Goal: Share content: Share content

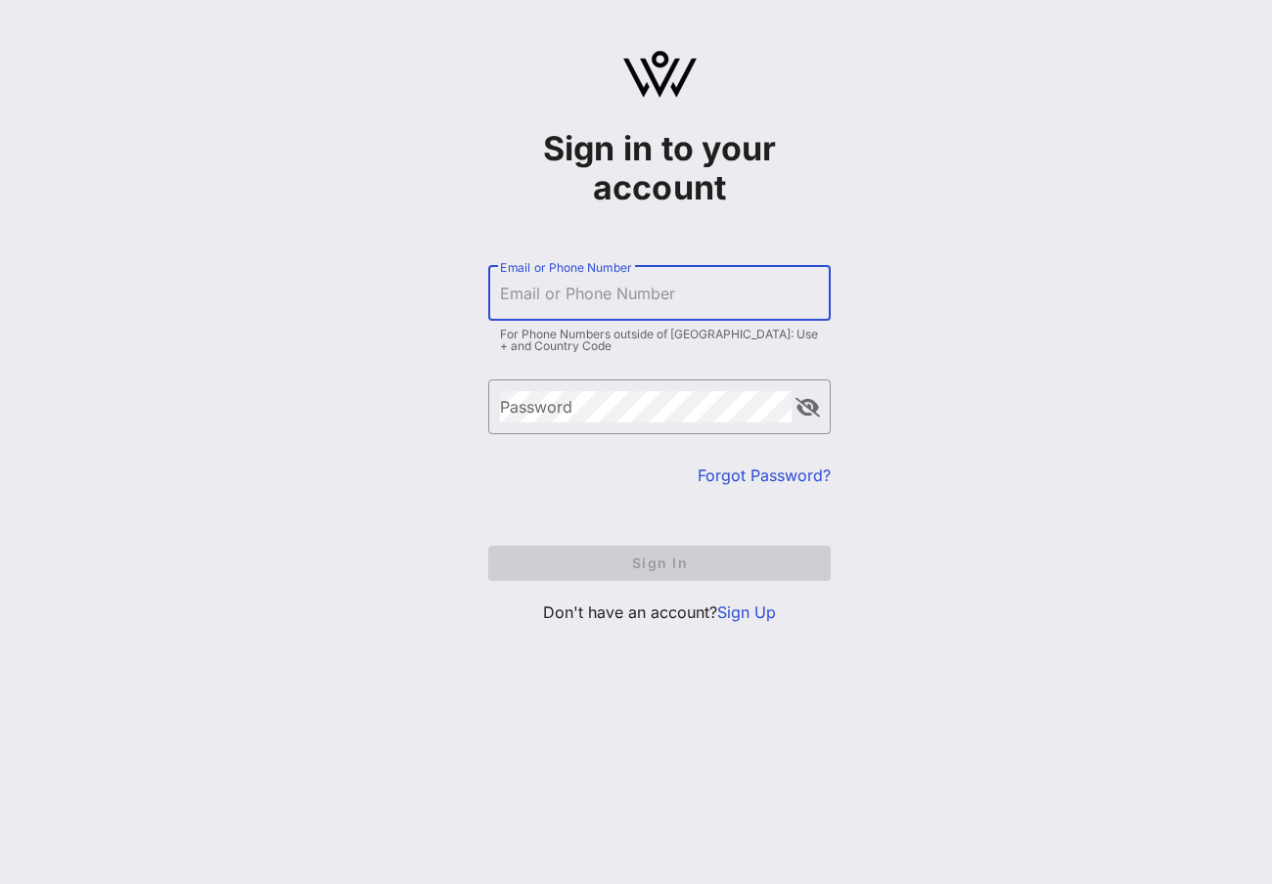
type input "[EMAIL_ADDRESS][DOMAIN_NAME]"
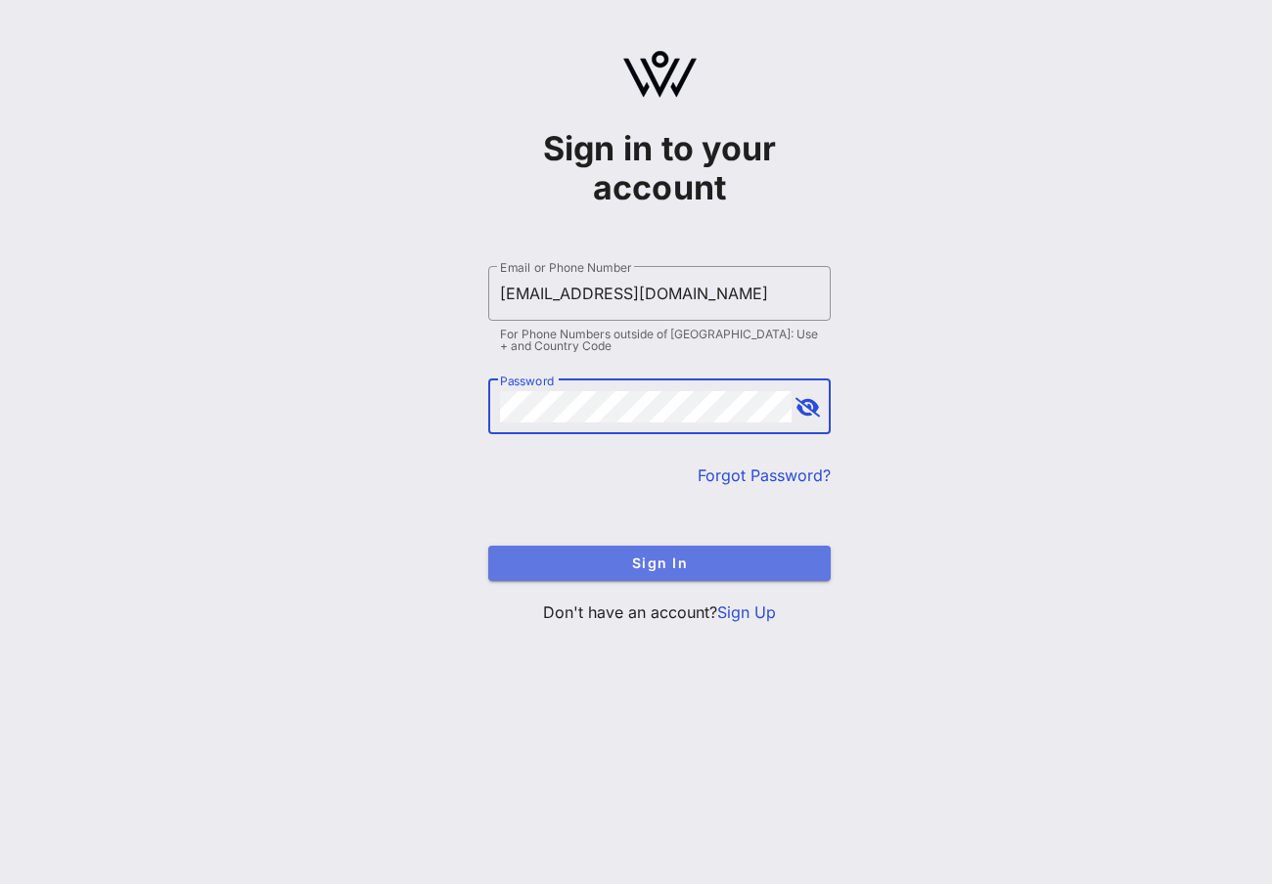
click at [722, 565] on span "Sign In" at bounding box center [659, 563] width 311 height 17
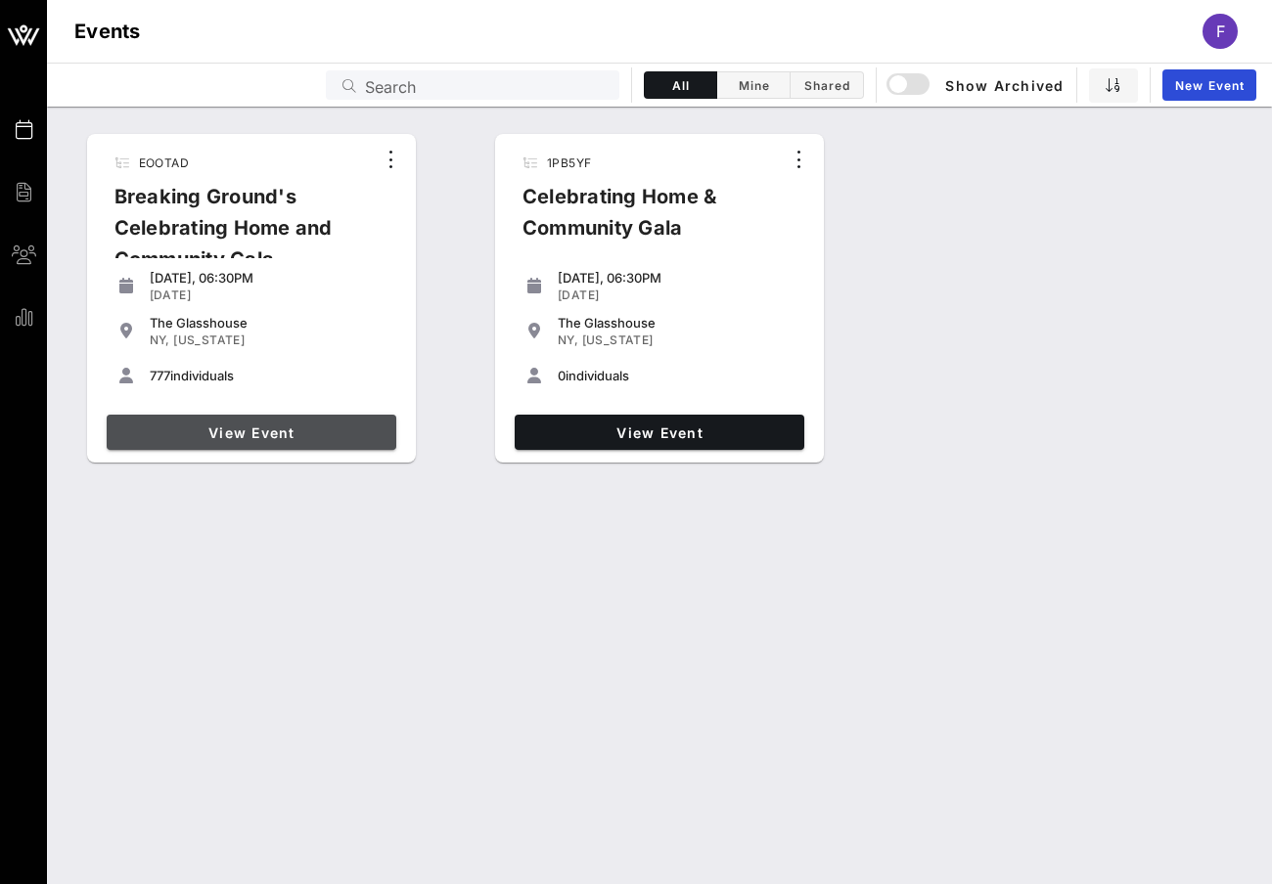
click at [253, 428] on span "View Event" at bounding box center [251, 433] width 274 height 17
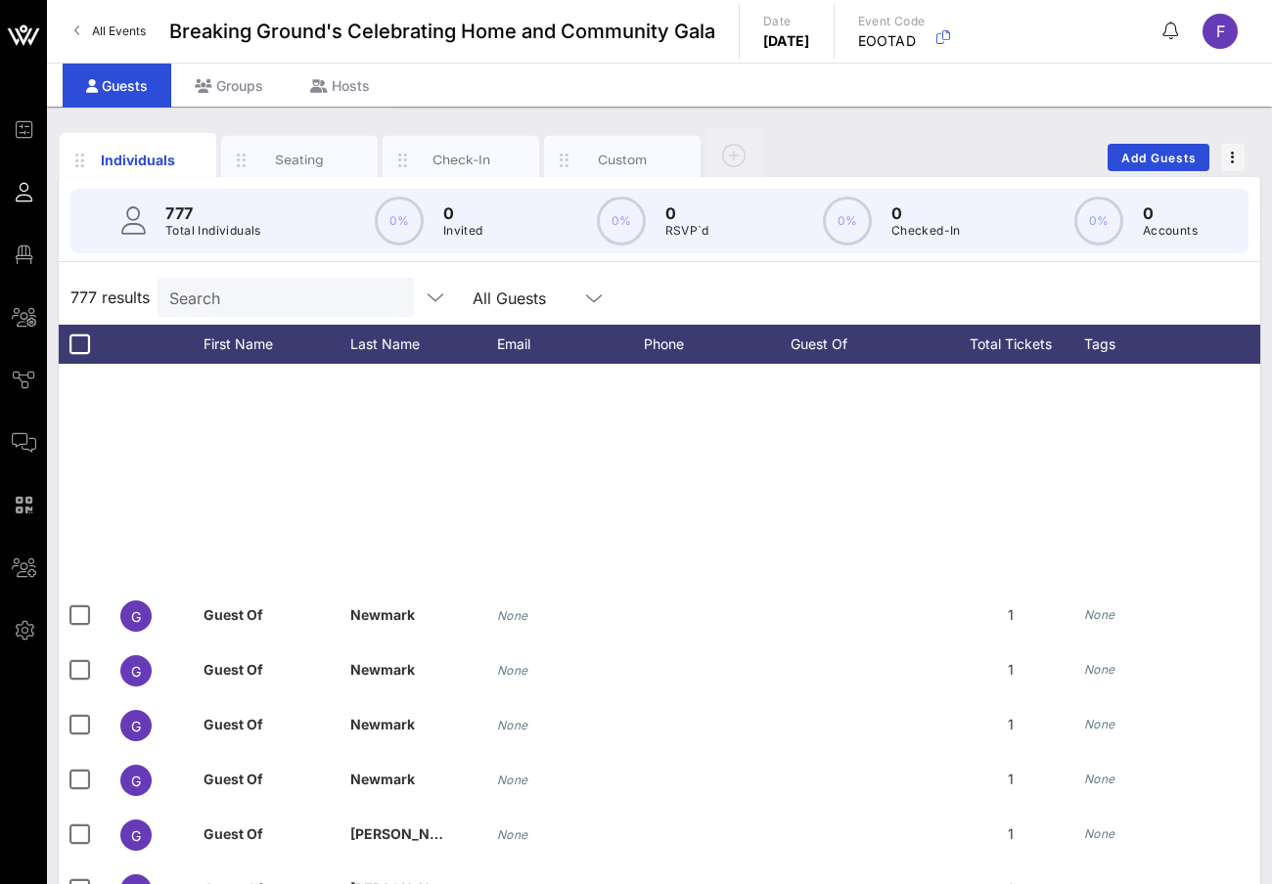
scroll to position [2055, 0]
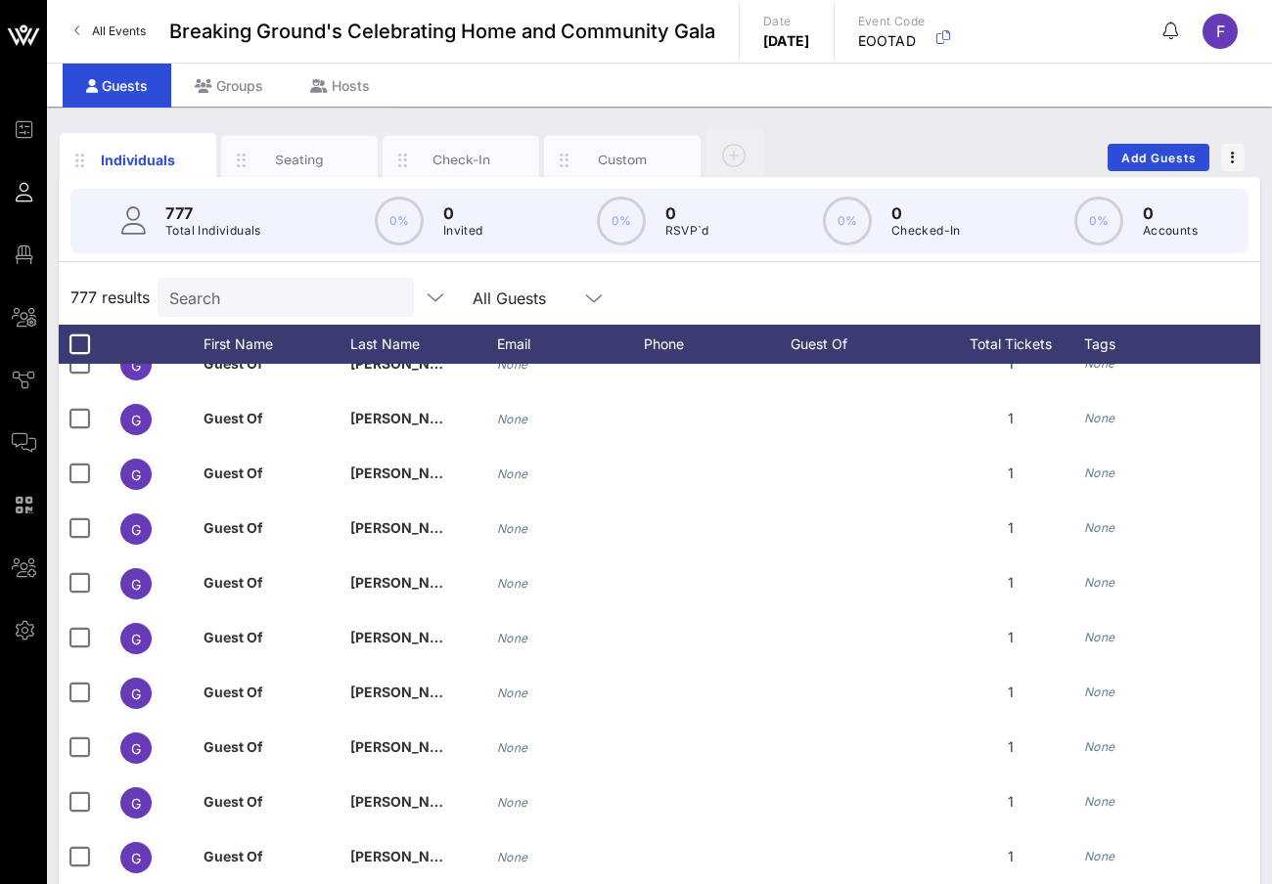
click at [122, 27] on span "All Events" at bounding box center [119, 30] width 54 height 15
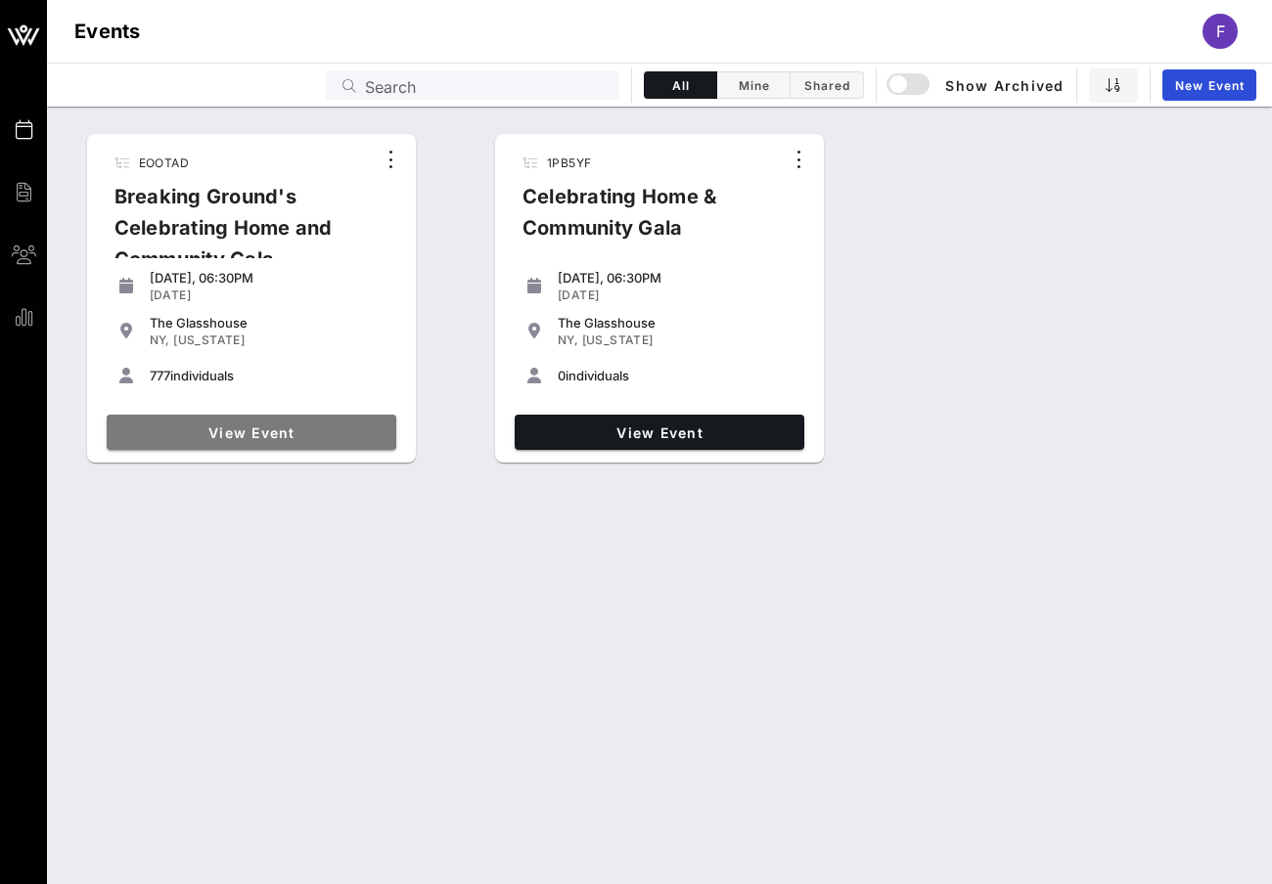
click at [261, 434] on span "View Event" at bounding box center [251, 433] width 274 height 17
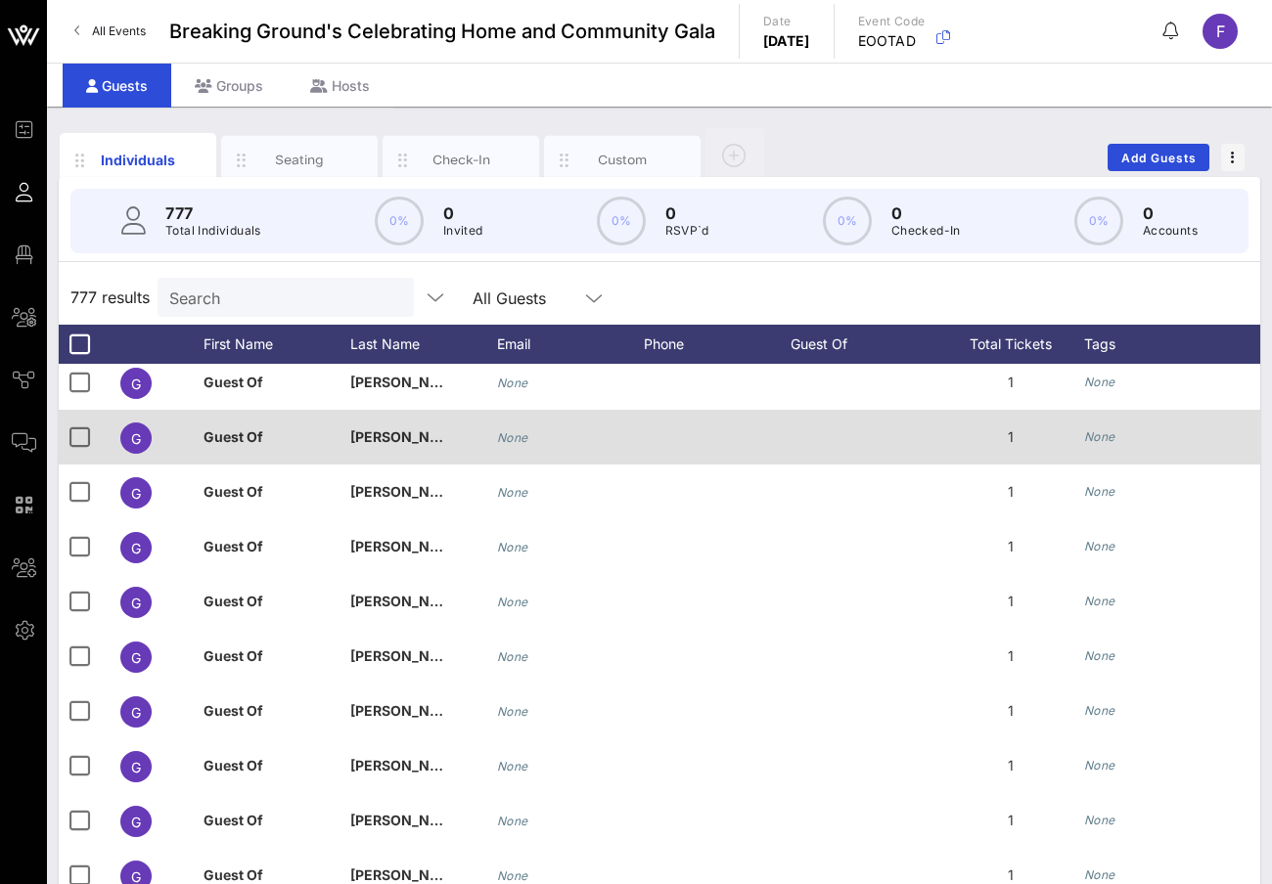
scroll to position [98, 0]
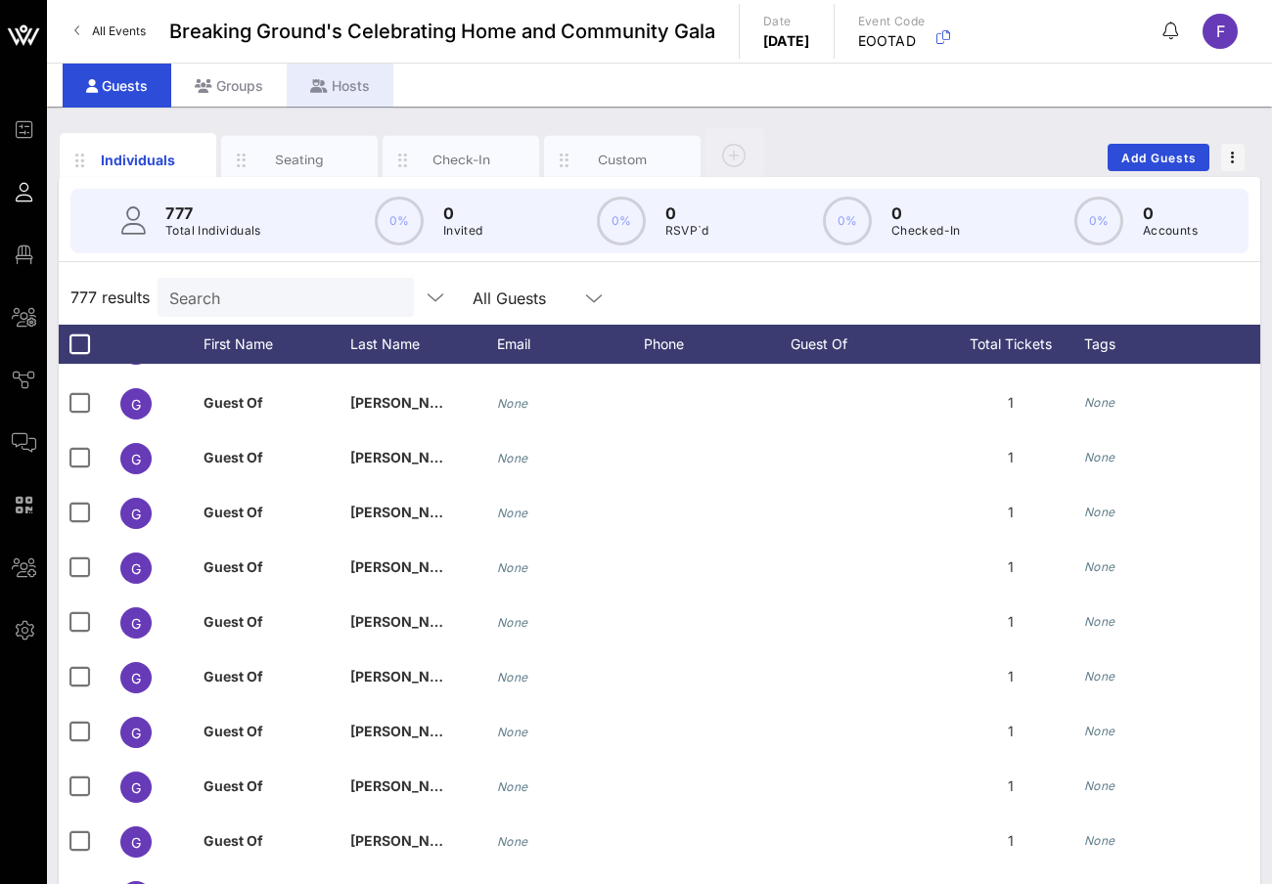
click at [340, 83] on div "Hosts" at bounding box center [340, 86] width 107 height 44
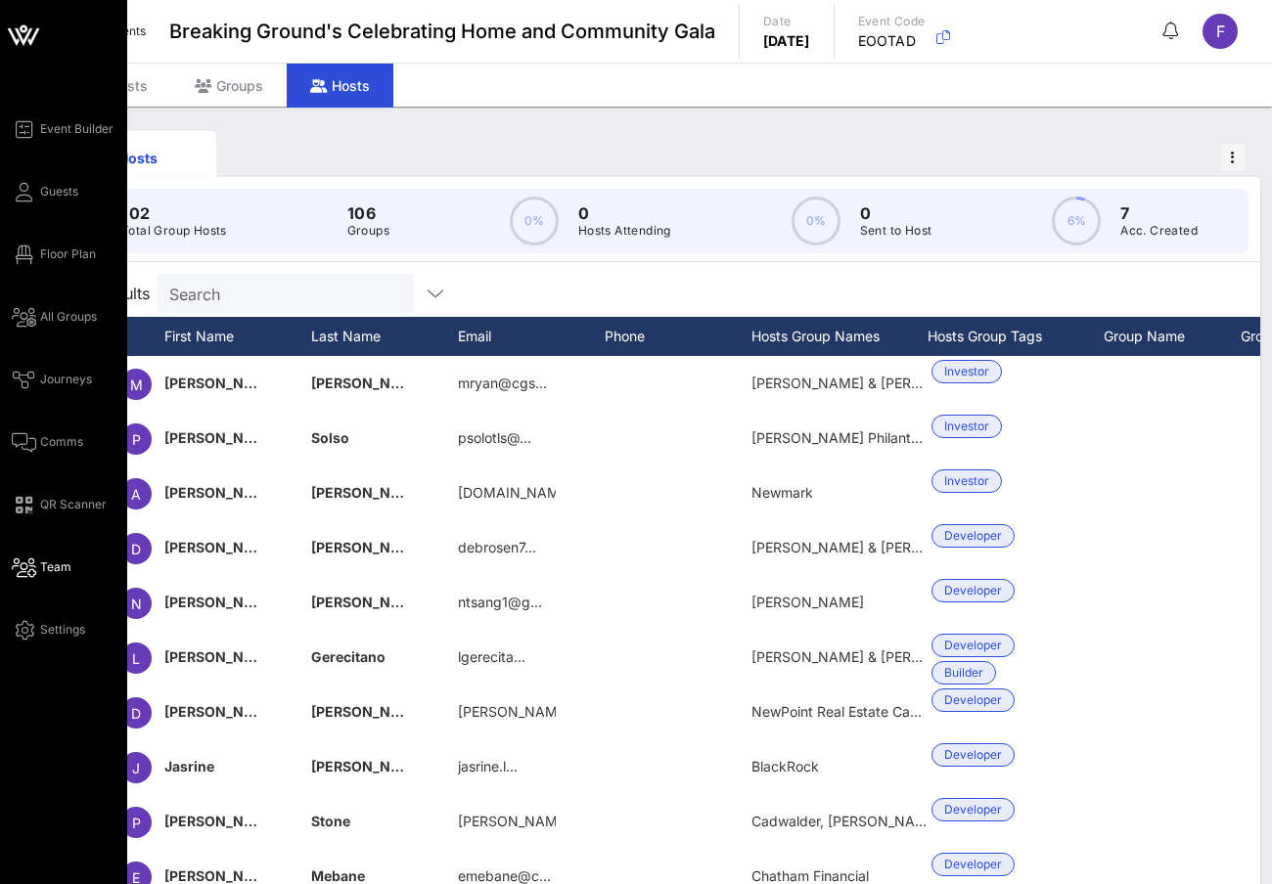
click at [47, 561] on span "Team" at bounding box center [55, 568] width 31 height 18
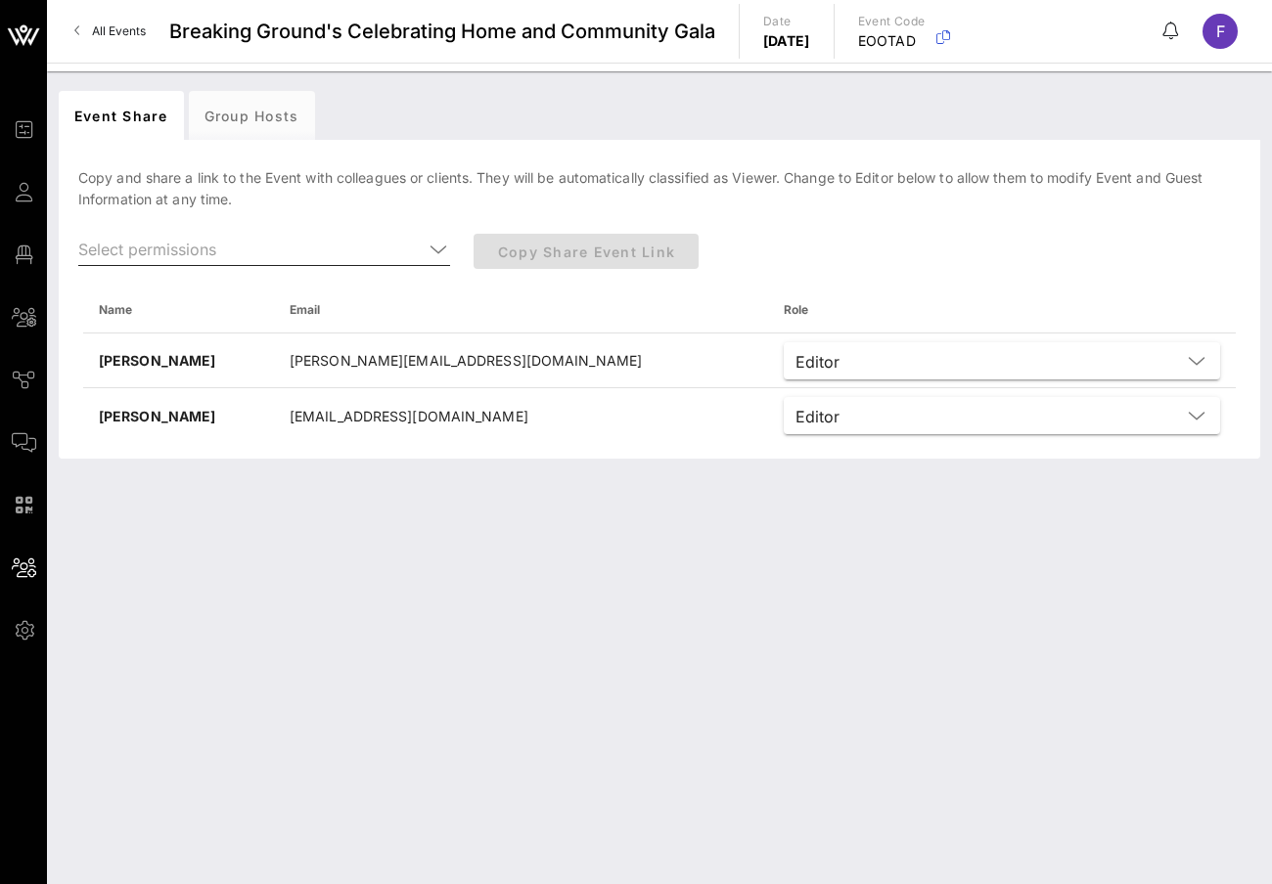
click at [428, 252] on div at bounding box center [438, 249] width 23 height 23
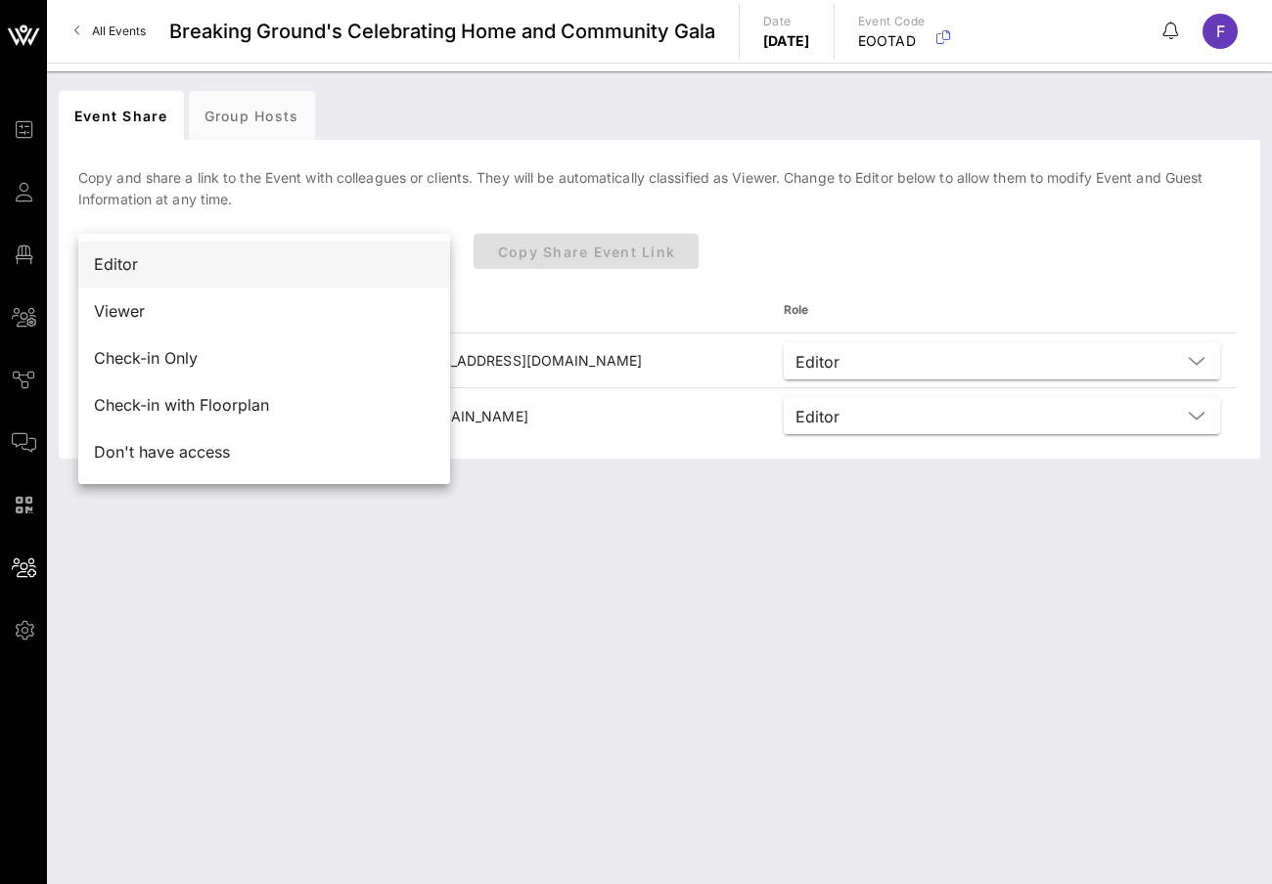
click at [138, 268] on div "Editor" at bounding box center [264, 264] width 340 height 19
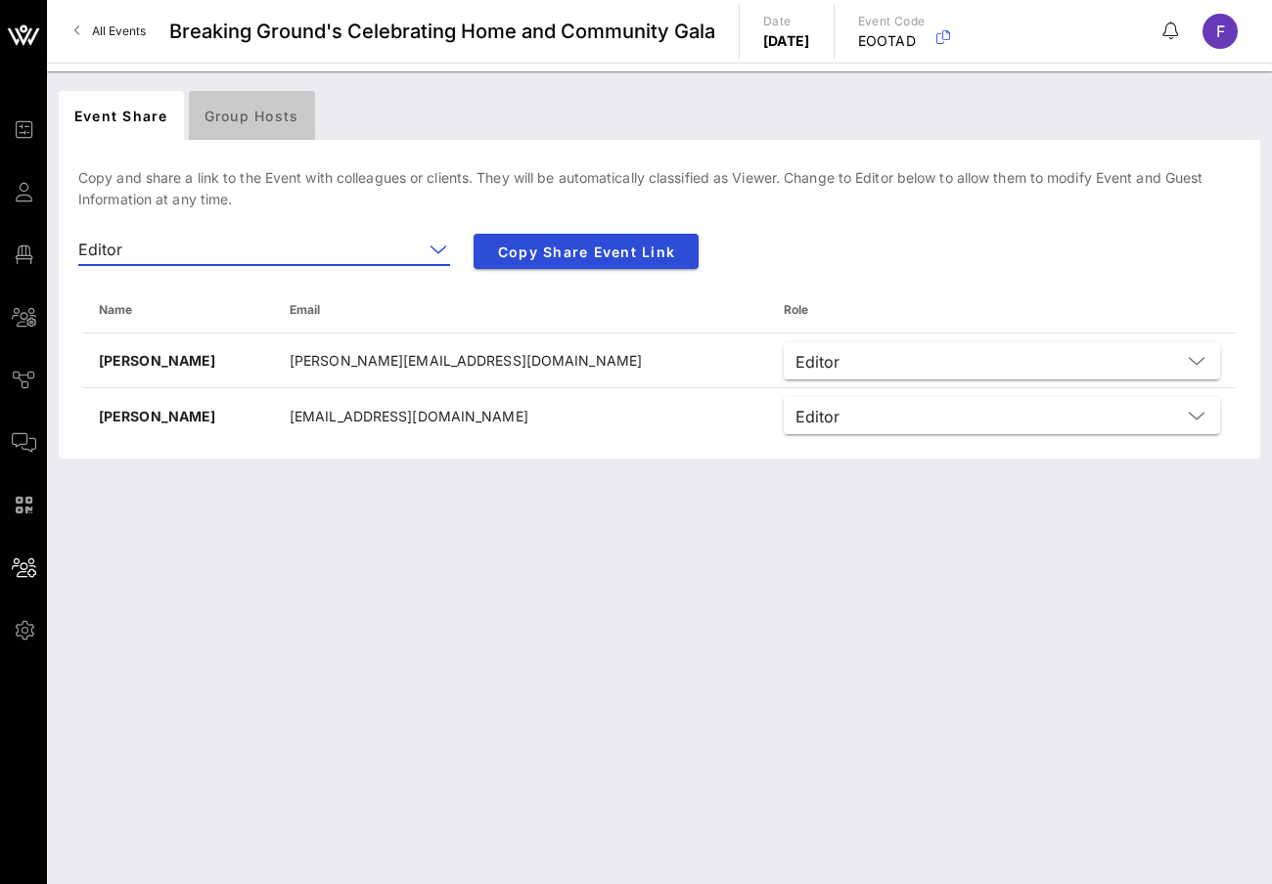
click at [234, 108] on div "Group Hosts" at bounding box center [252, 115] width 126 height 49
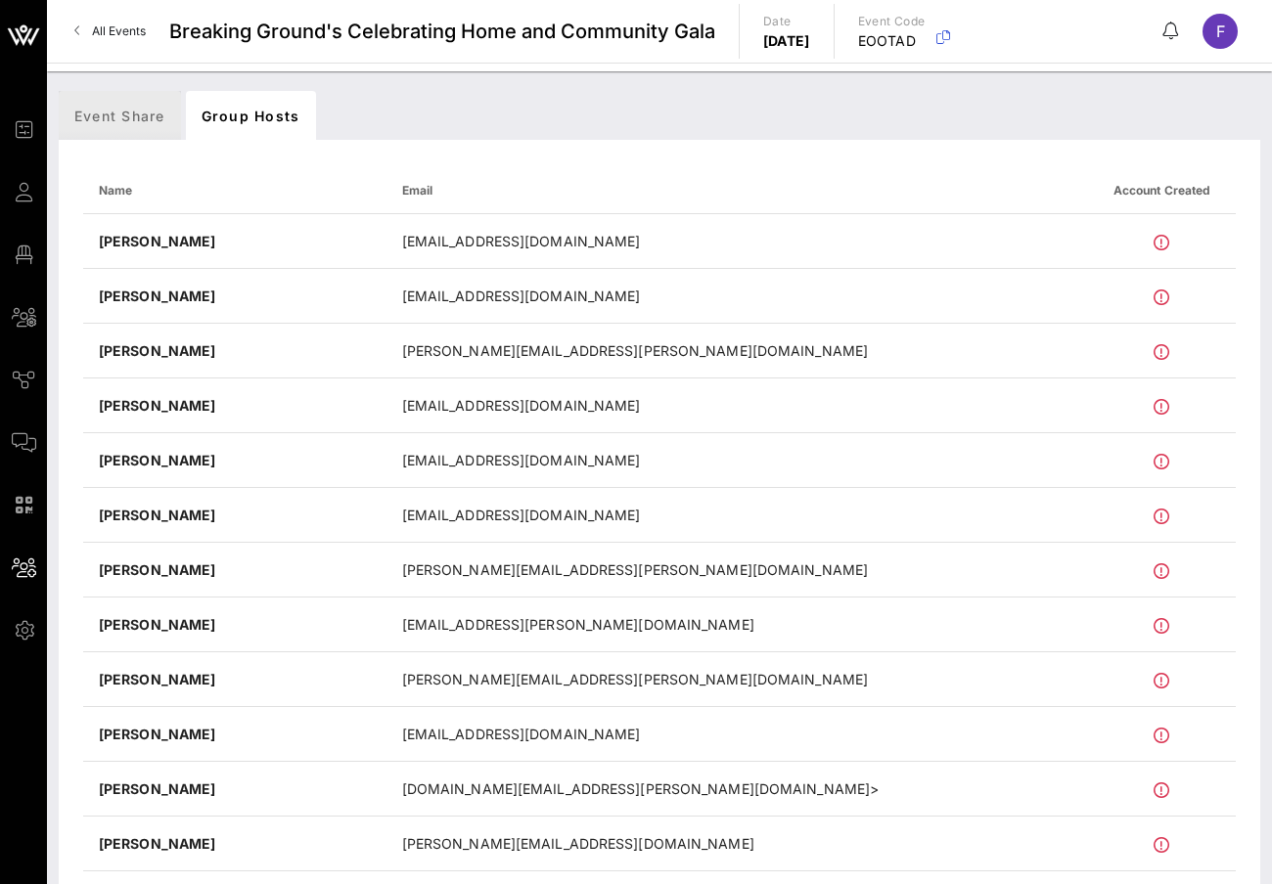
click at [127, 117] on div "Event Share" at bounding box center [120, 115] width 122 height 49
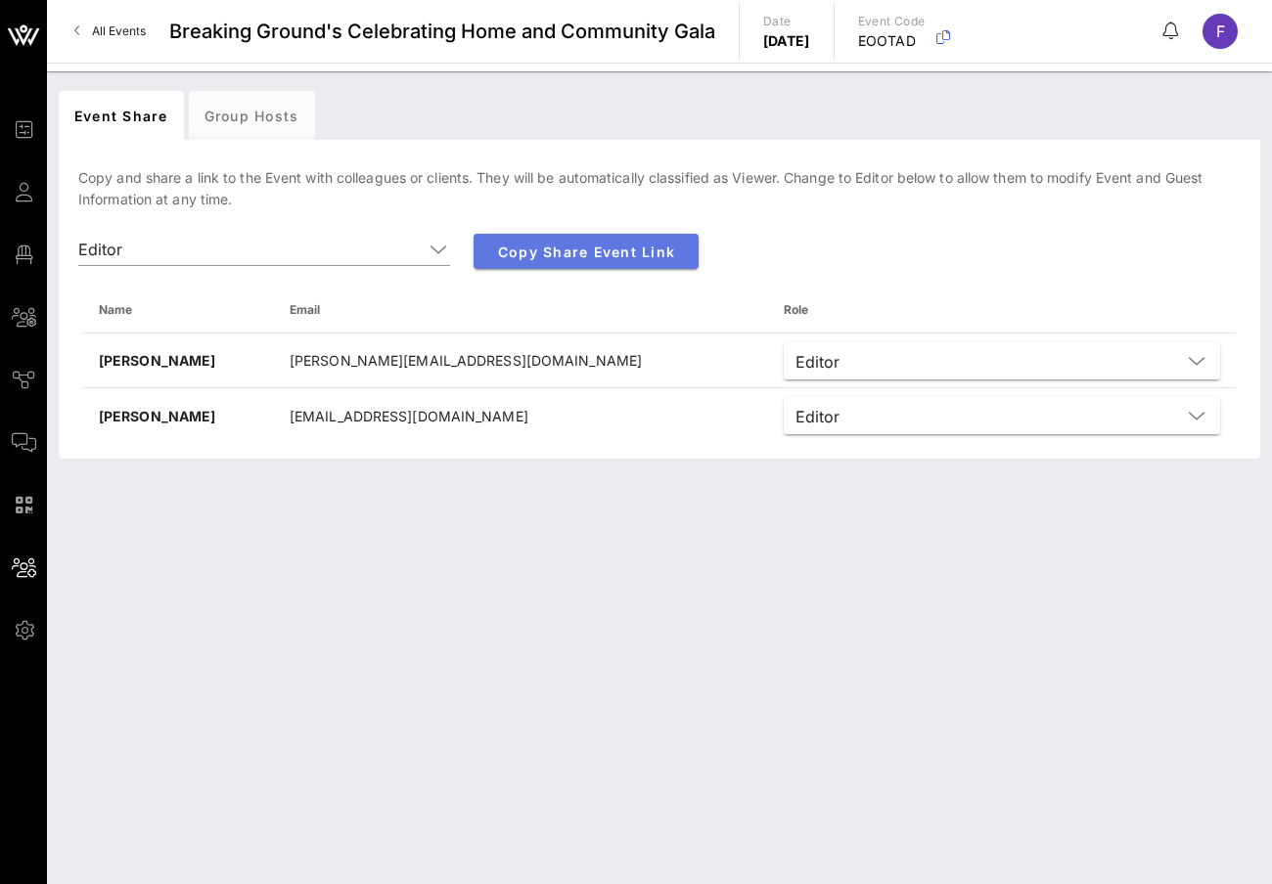
click at [586, 242] on button "Copy Share Event Link" at bounding box center [586, 251] width 225 height 35
click at [99, 23] on span "All Events" at bounding box center [119, 30] width 54 height 15
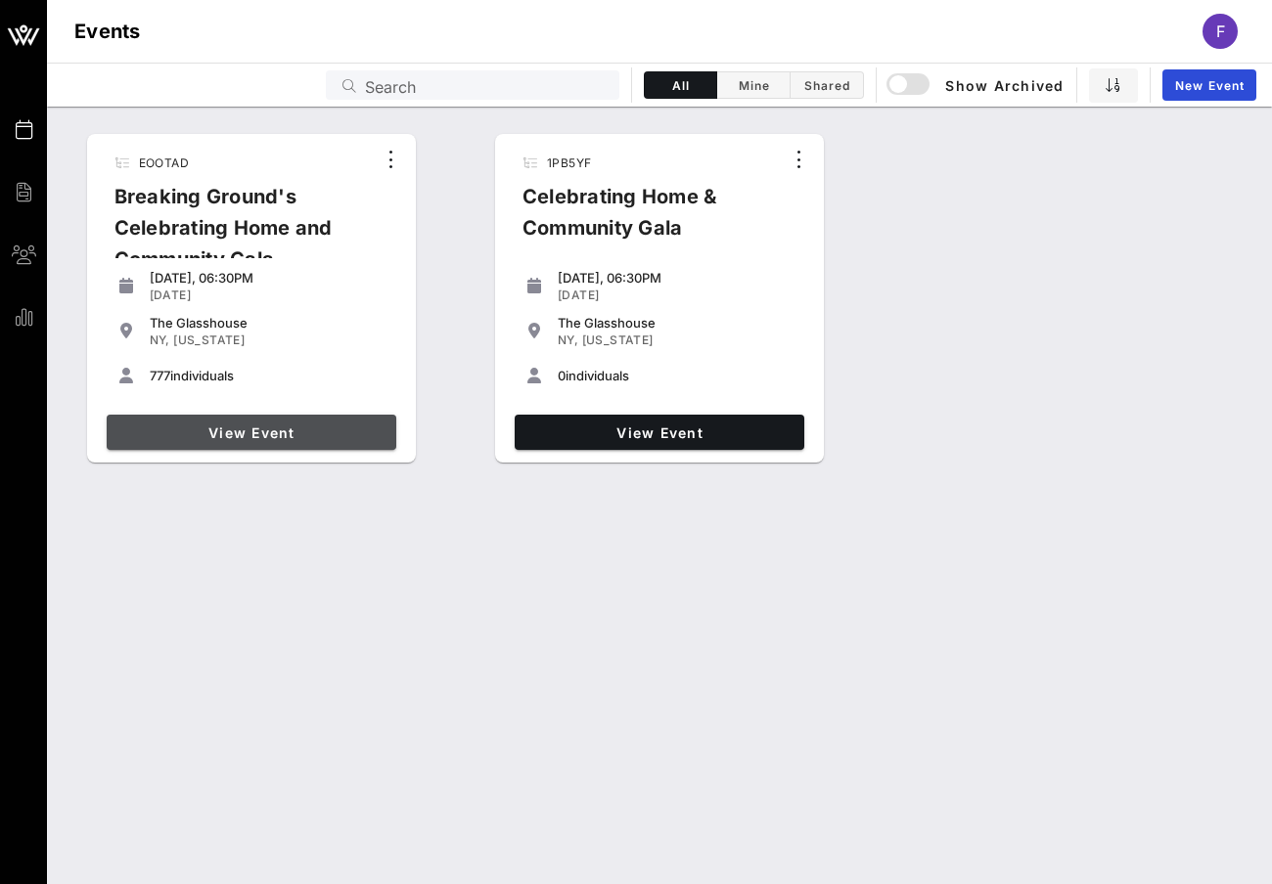
click at [241, 433] on span "View Event" at bounding box center [251, 433] width 274 height 17
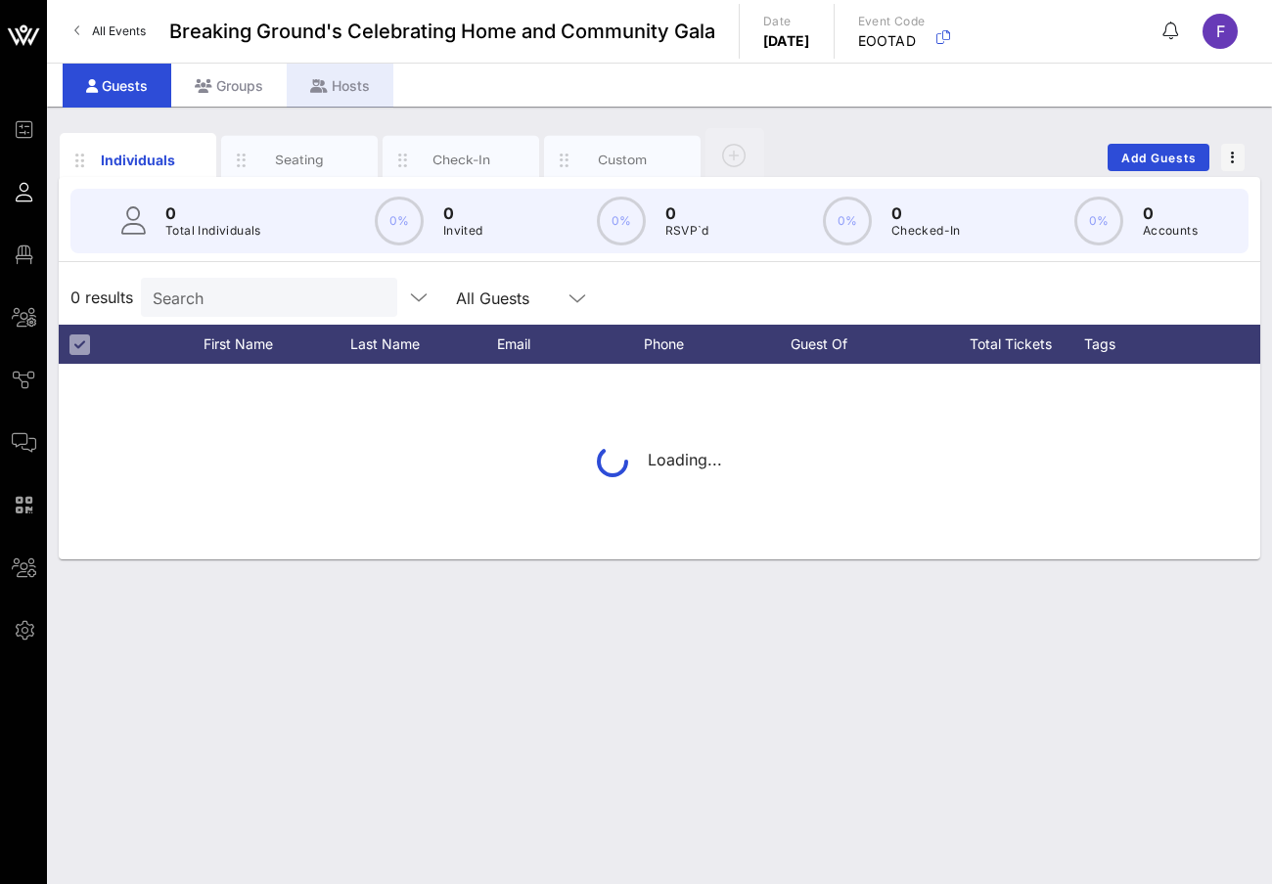
click at [347, 76] on div "Hosts" at bounding box center [340, 86] width 107 height 44
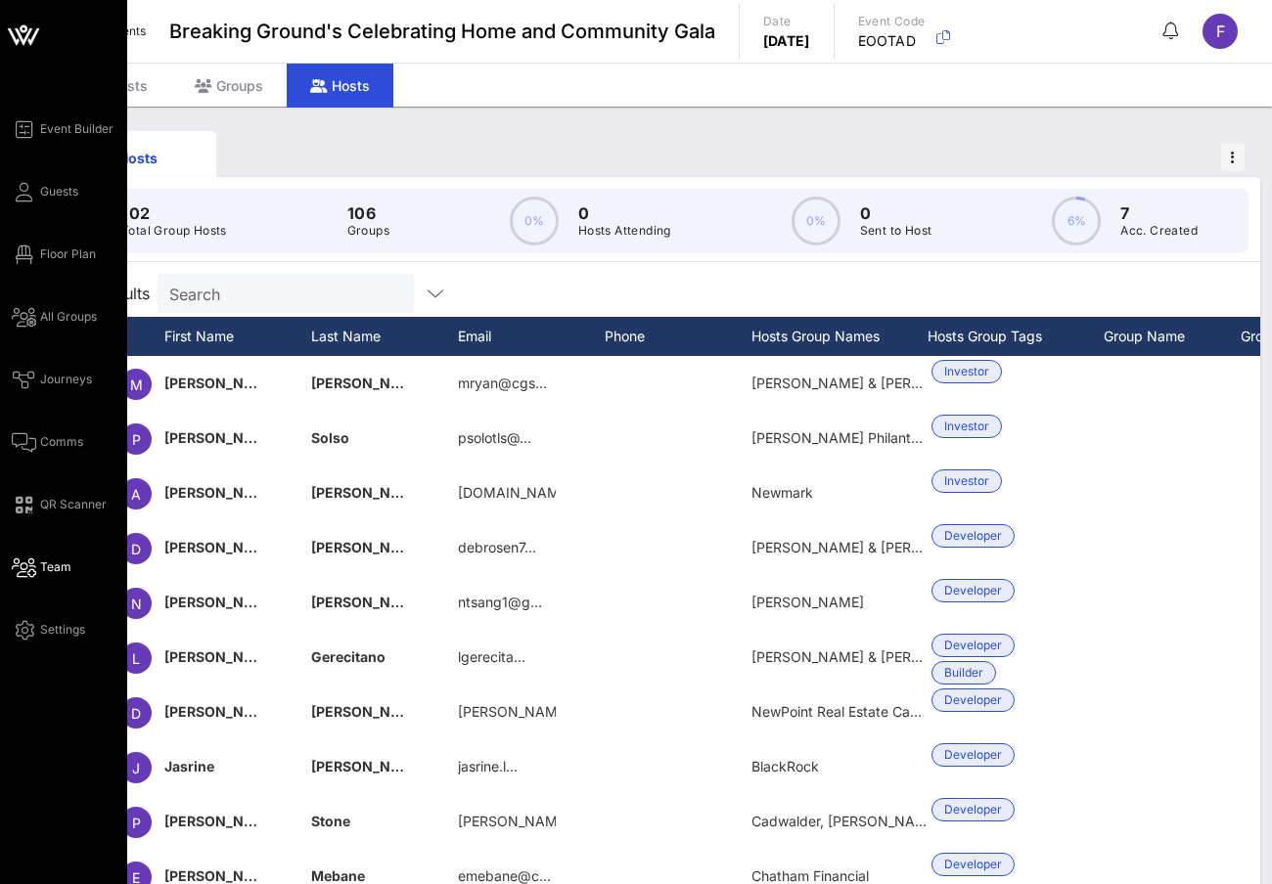
click at [53, 567] on span "Team" at bounding box center [55, 568] width 31 height 18
